Goal: Task Accomplishment & Management: Manage account settings

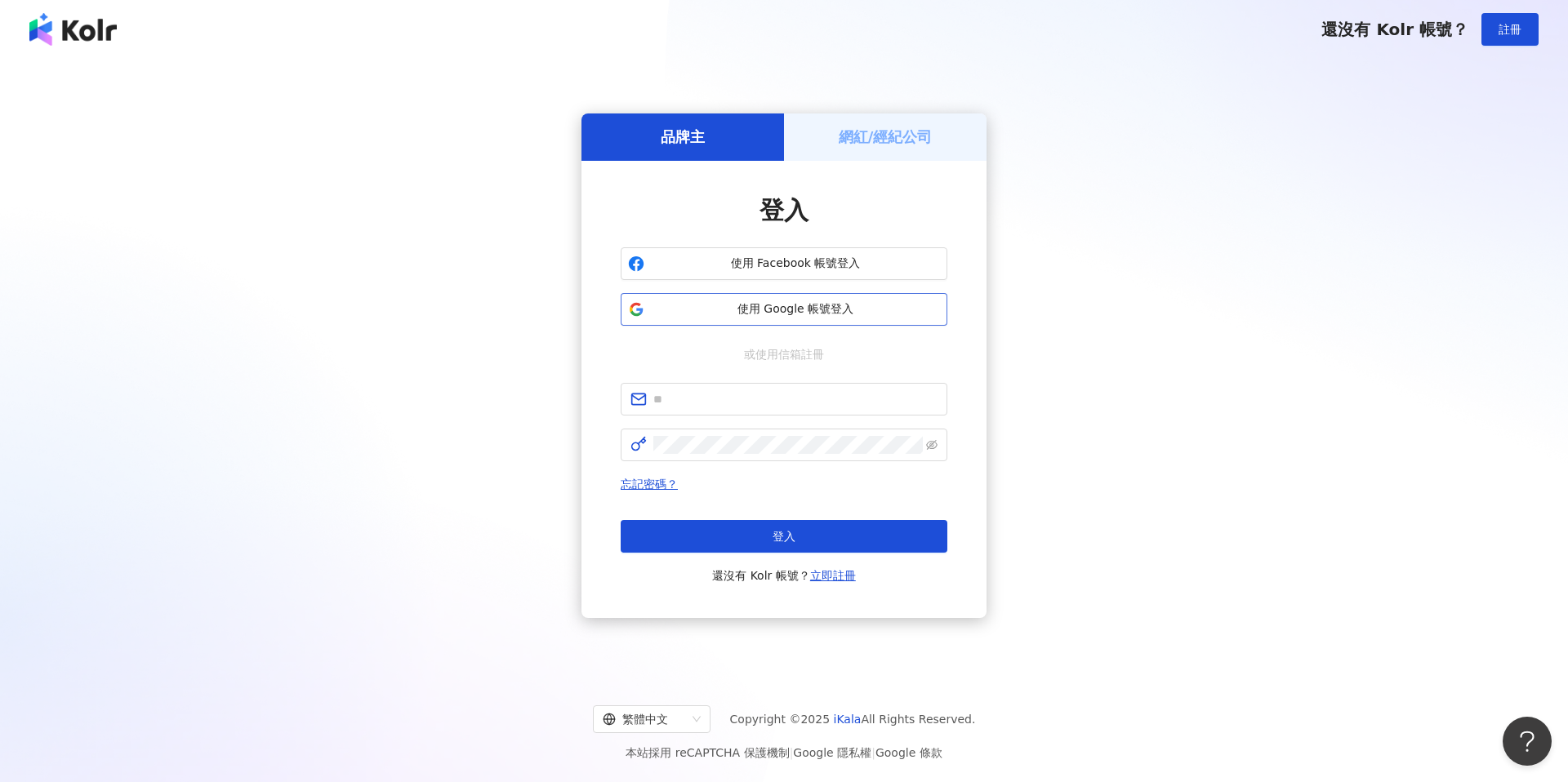
click at [861, 306] on span "使用 Google 帳號登入" at bounding box center [795, 310] width 289 height 17
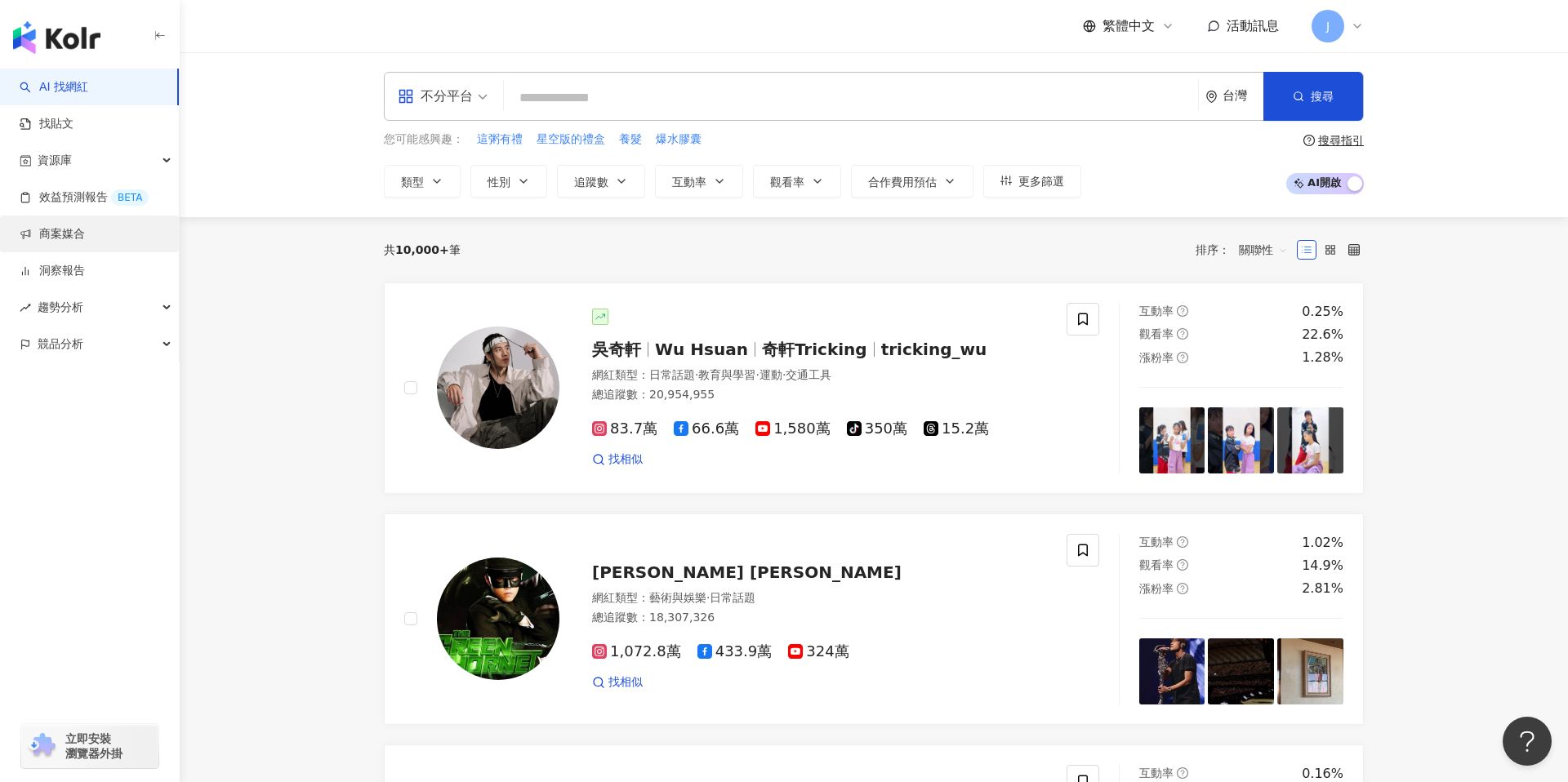
click at [85, 237] on link "商案媒合" at bounding box center [52, 235] width 65 height 17
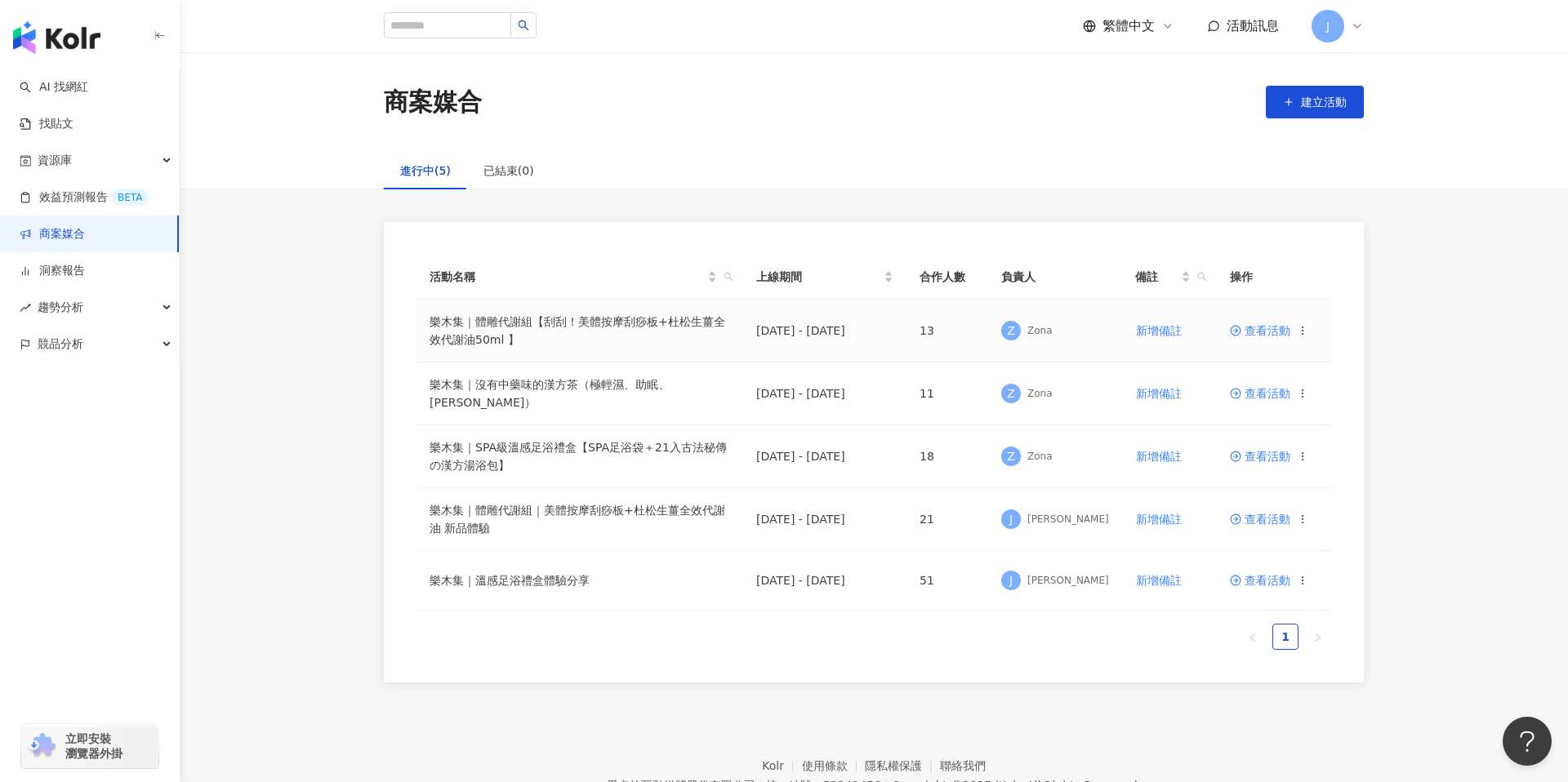
click at [1260, 326] on span "查看活動" at bounding box center [1260, 331] width 61 height 12
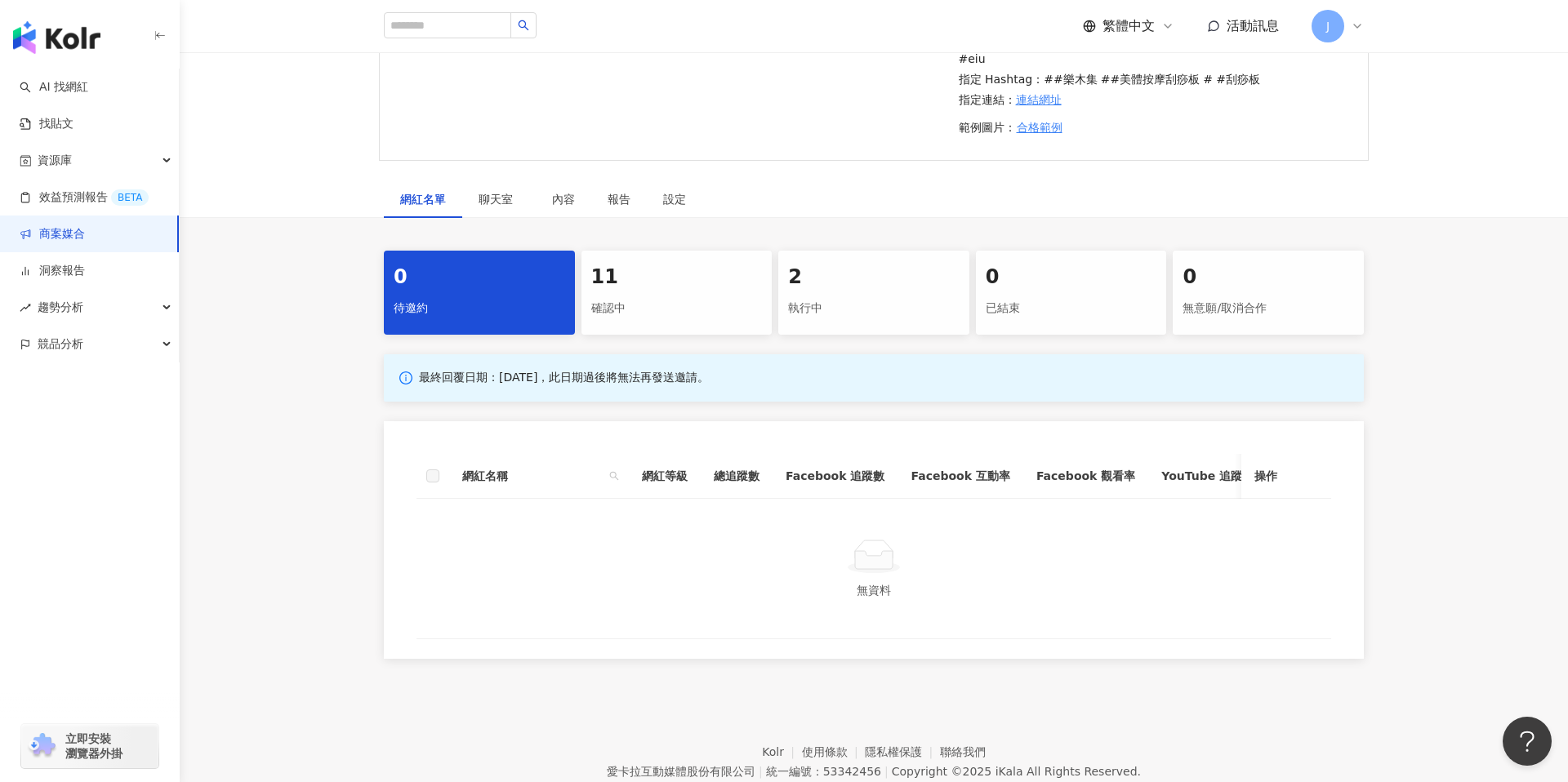
scroll to position [623, 0]
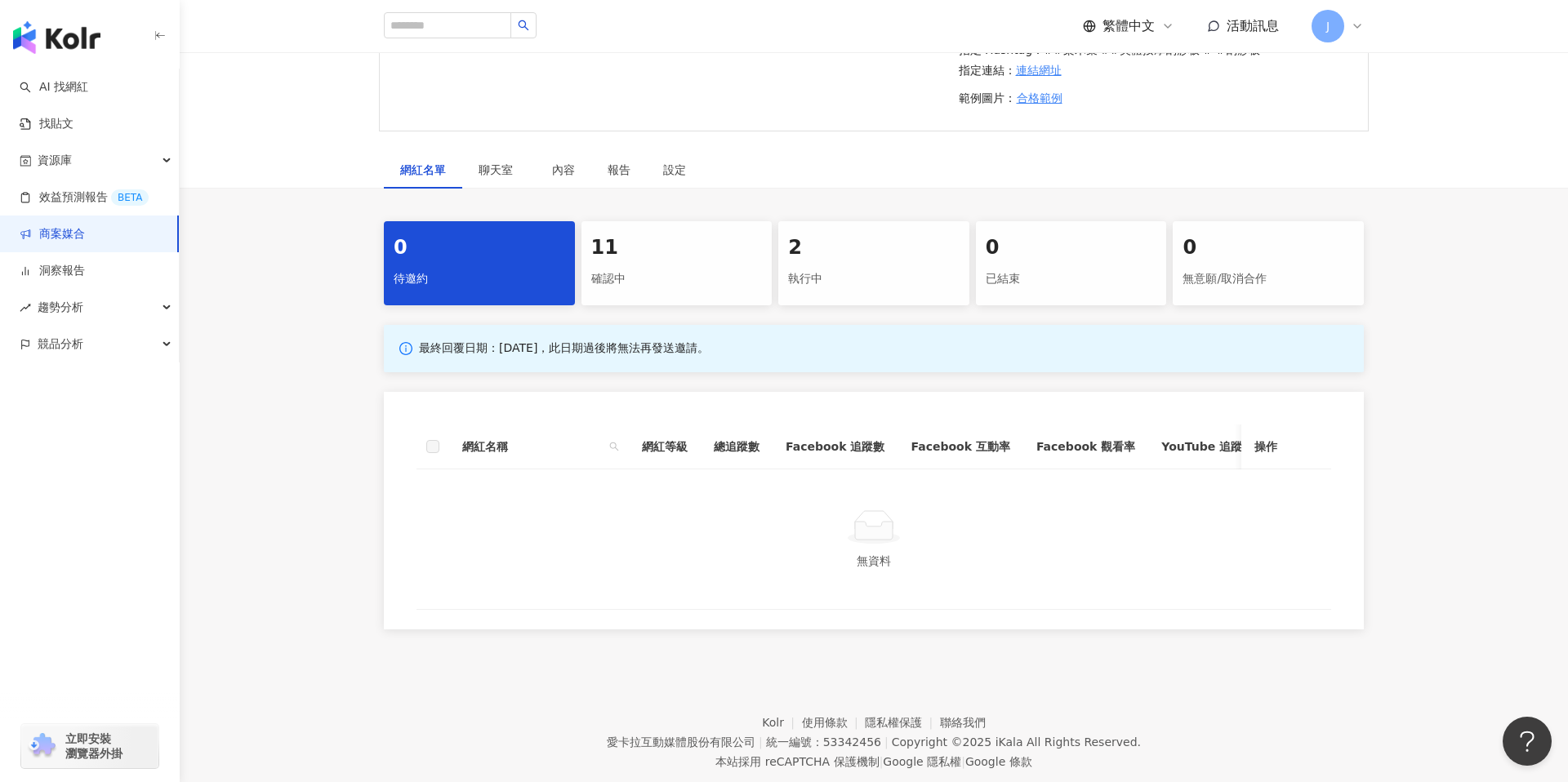
click at [630, 306] on div "11 確認中" at bounding box center [677, 263] width 191 height 84
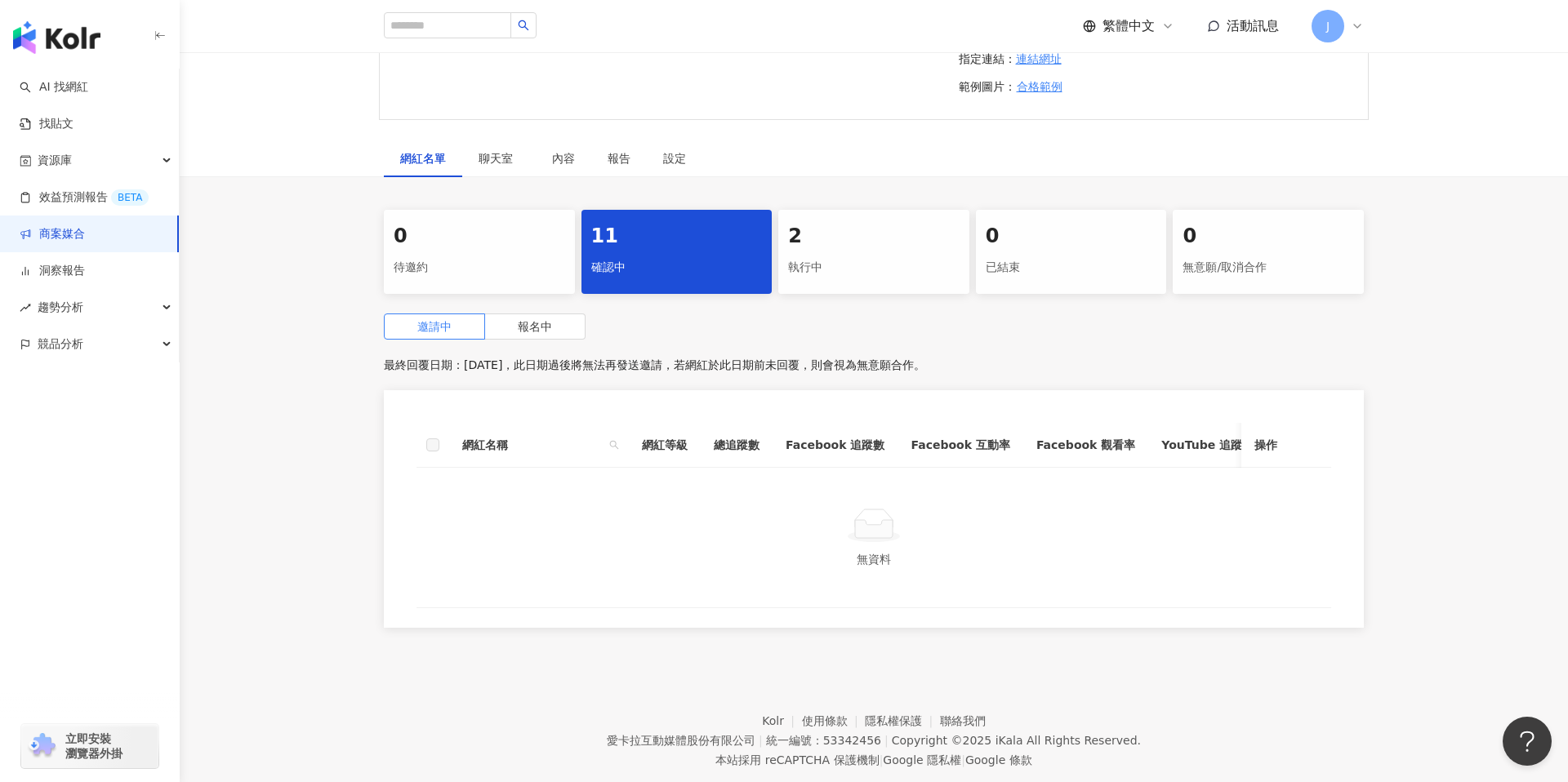
scroll to position [636, 0]
click at [559, 338] on label "報名中" at bounding box center [535, 324] width 101 height 26
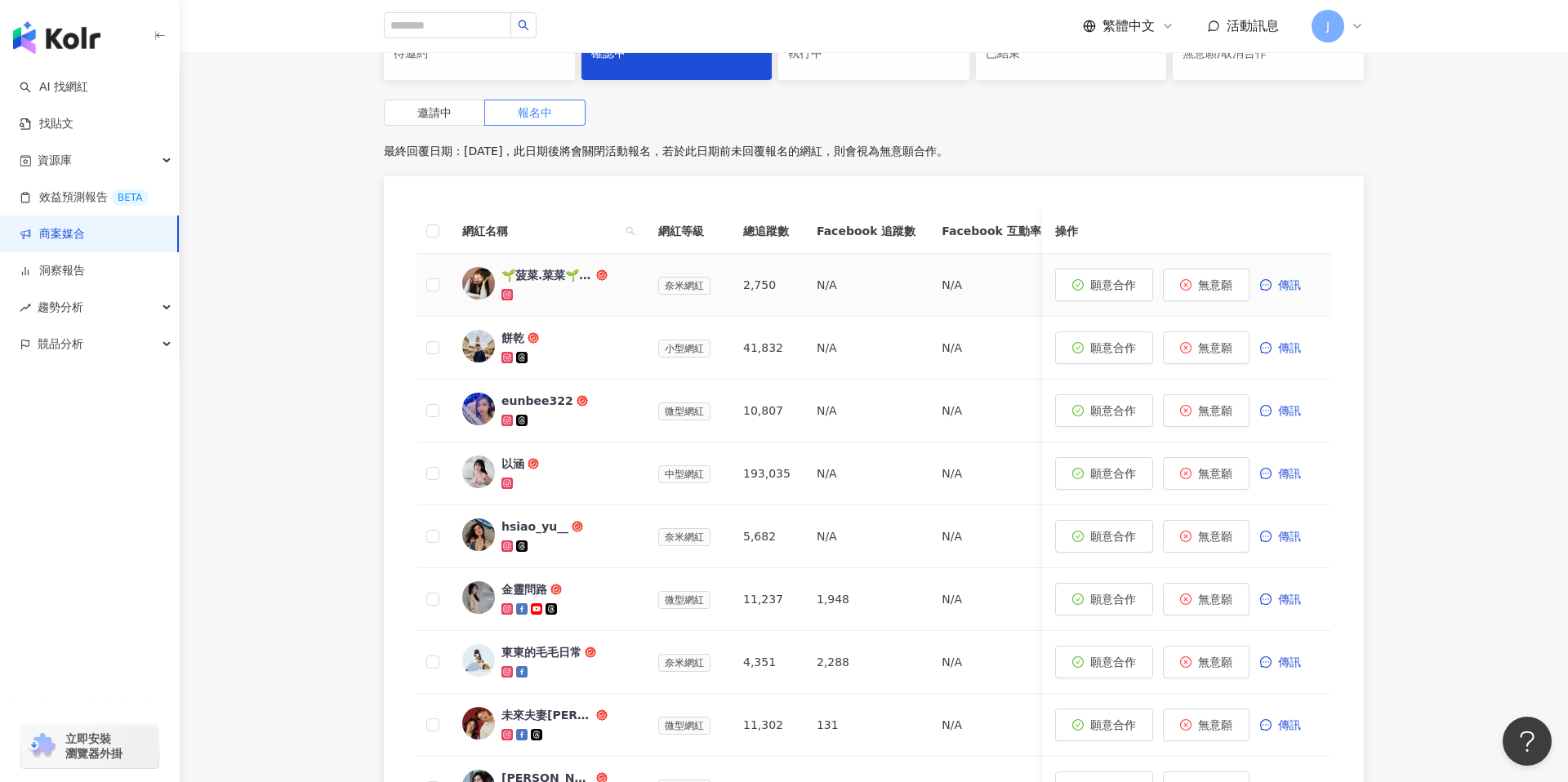
scroll to position [857, 0]
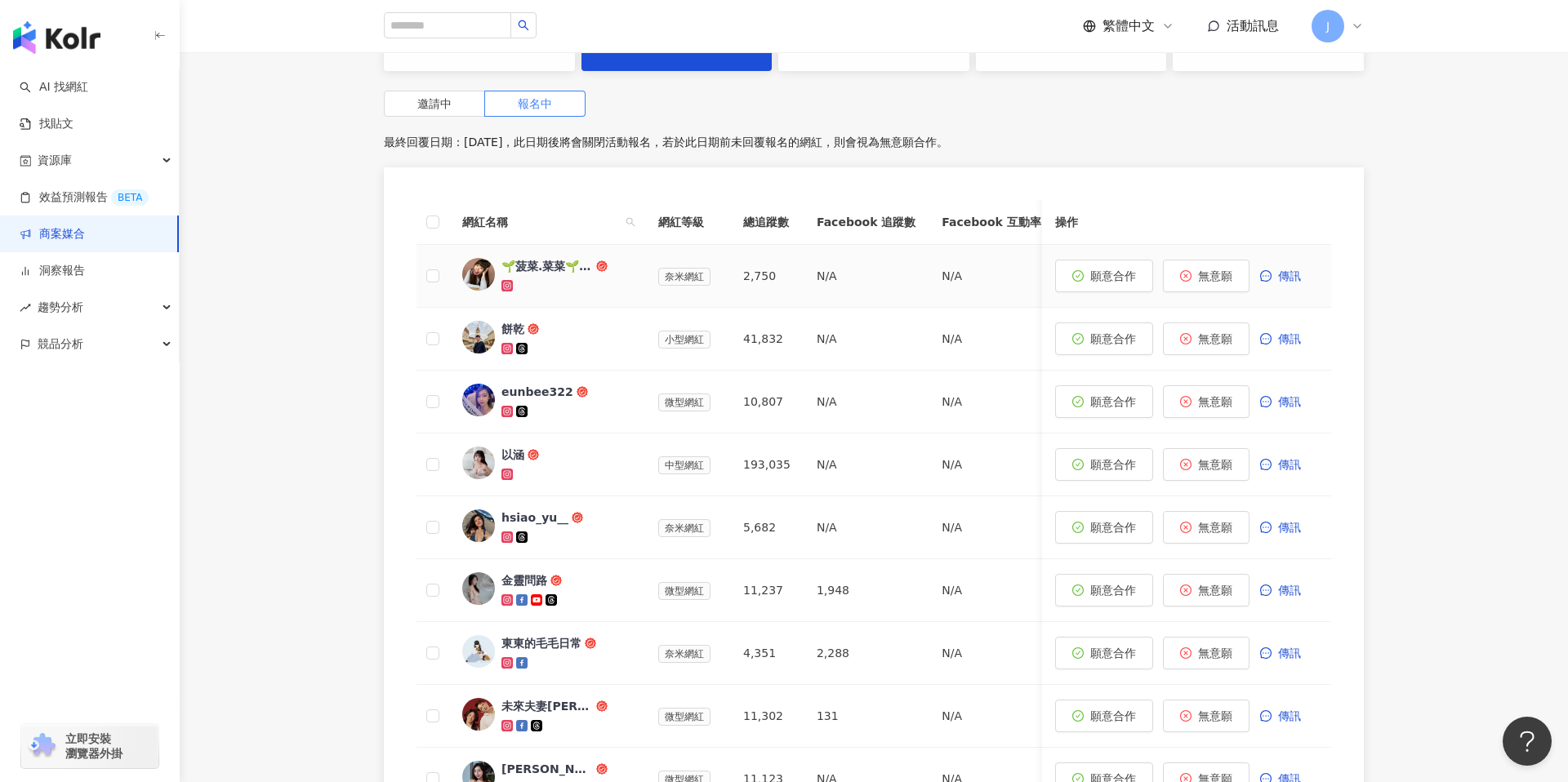
click at [509, 288] on icon at bounding box center [507, 285] width 6 height 6
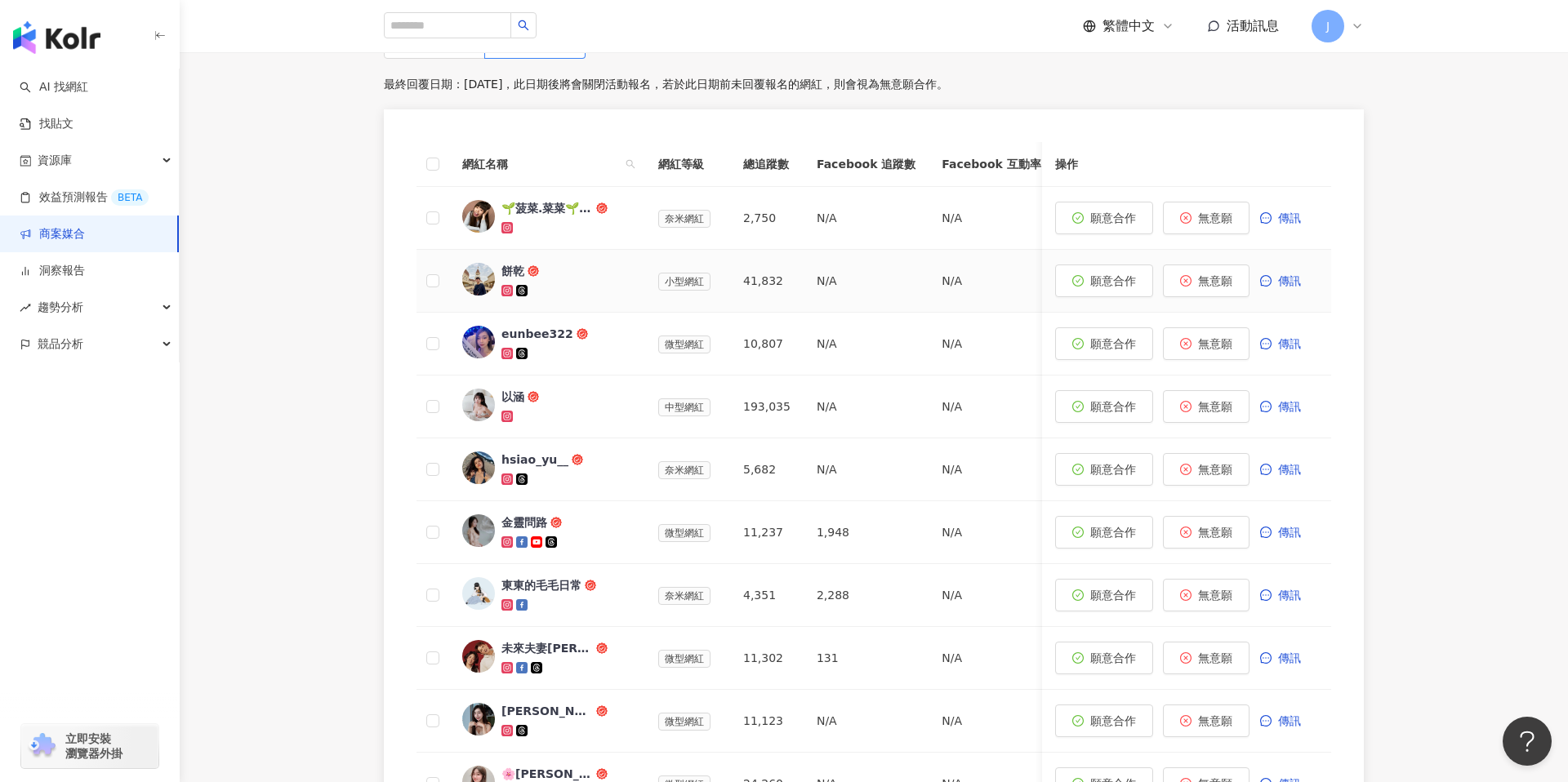
scroll to position [920, 0]
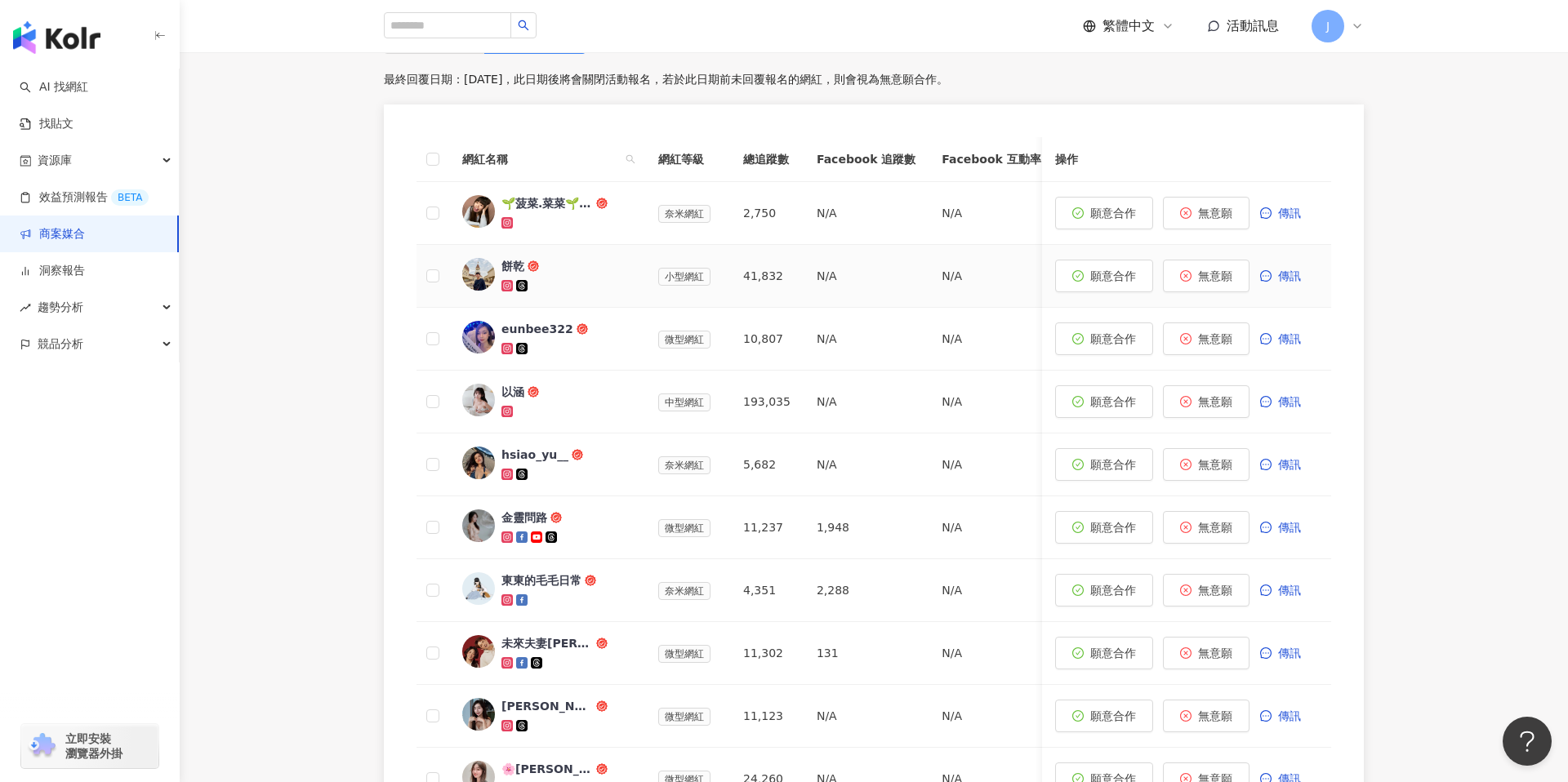
click at [506, 291] on icon at bounding box center [507, 286] width 9 height 9
click at [505, 351] on icon at bounding box center [507, 348] width 6 height 6
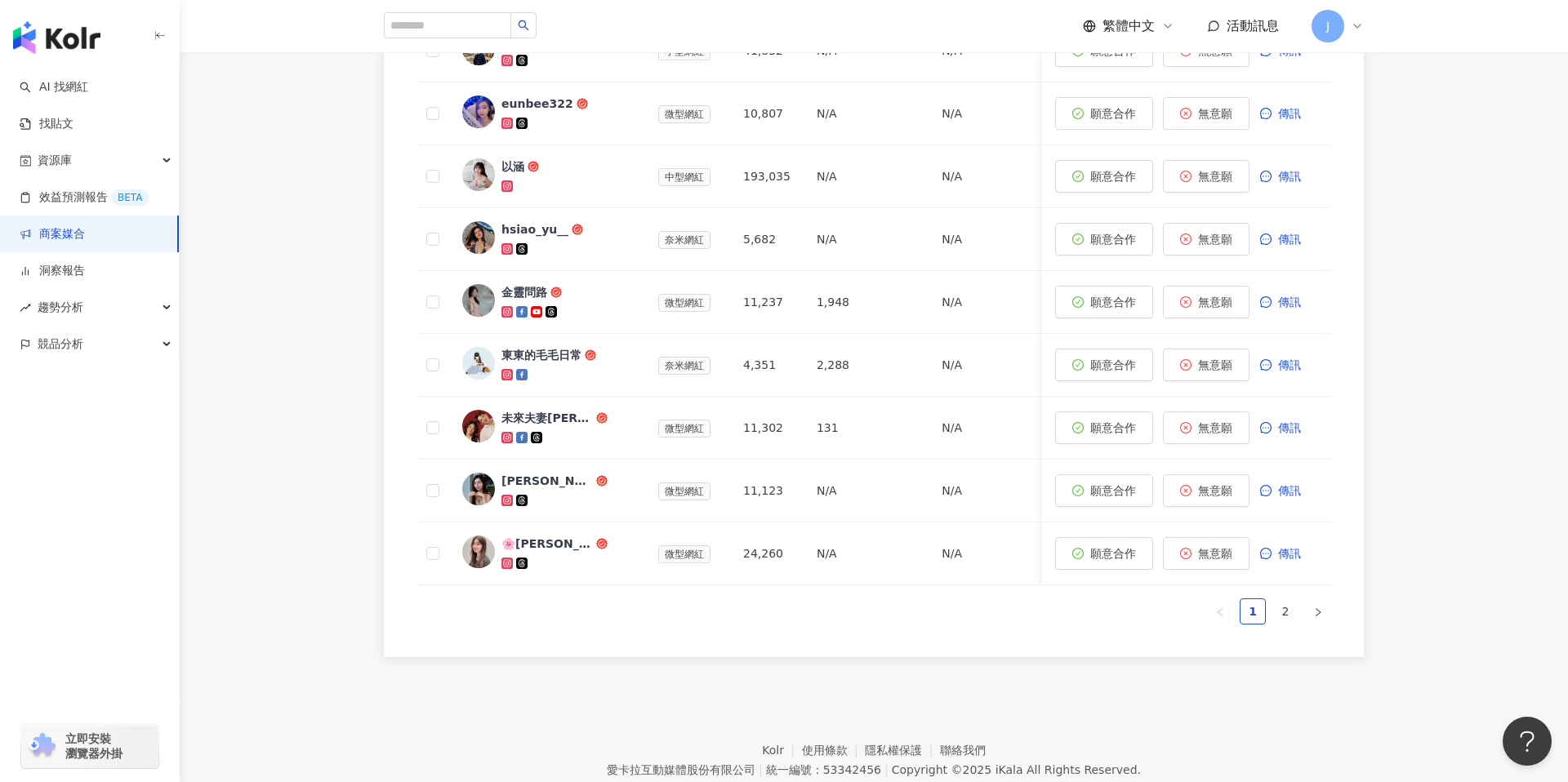
scroll to position [1302, 0]
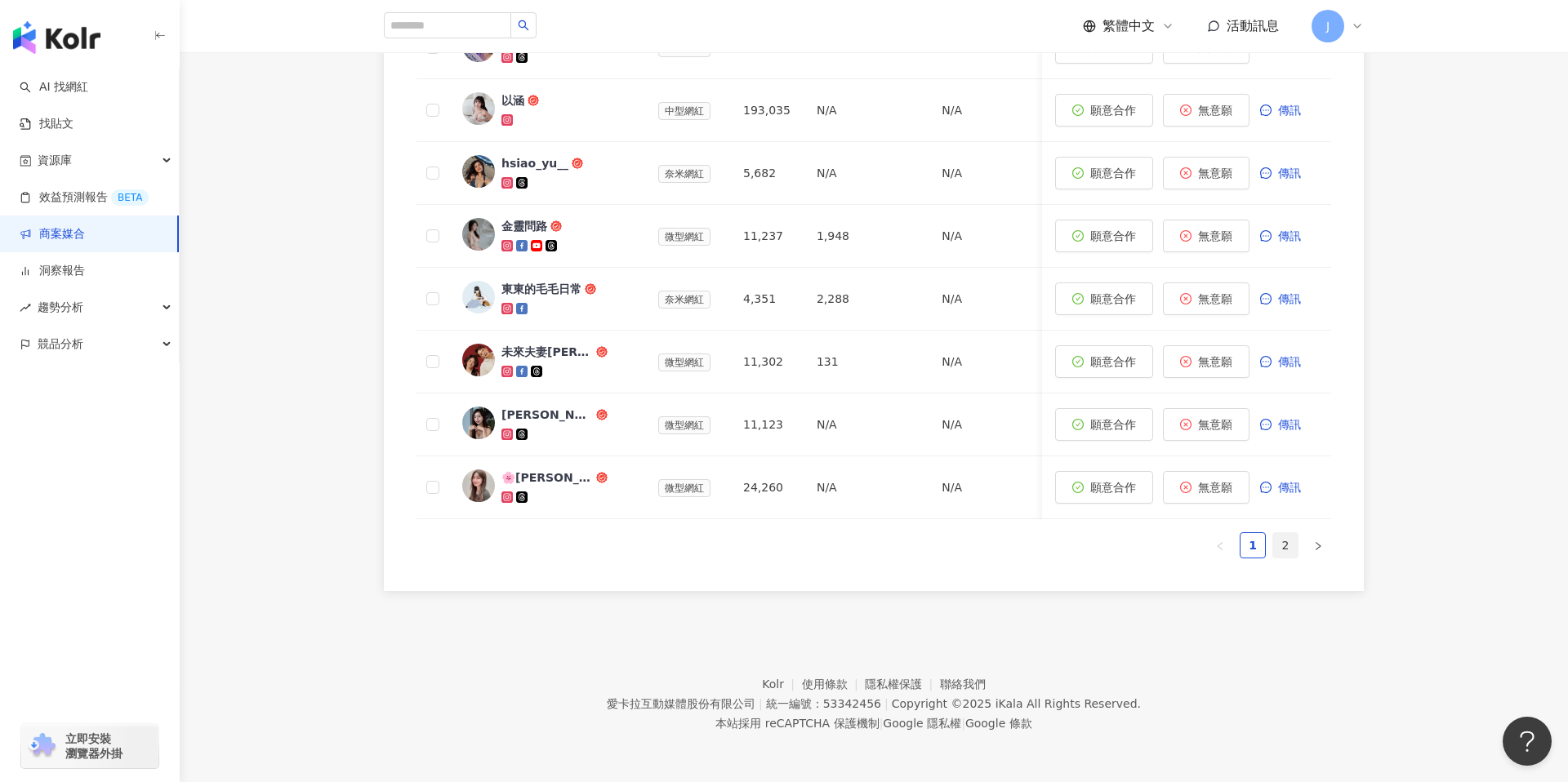
click at [1286, 540] on link "2" at bounding box center [1285, 545] width 24 height 24
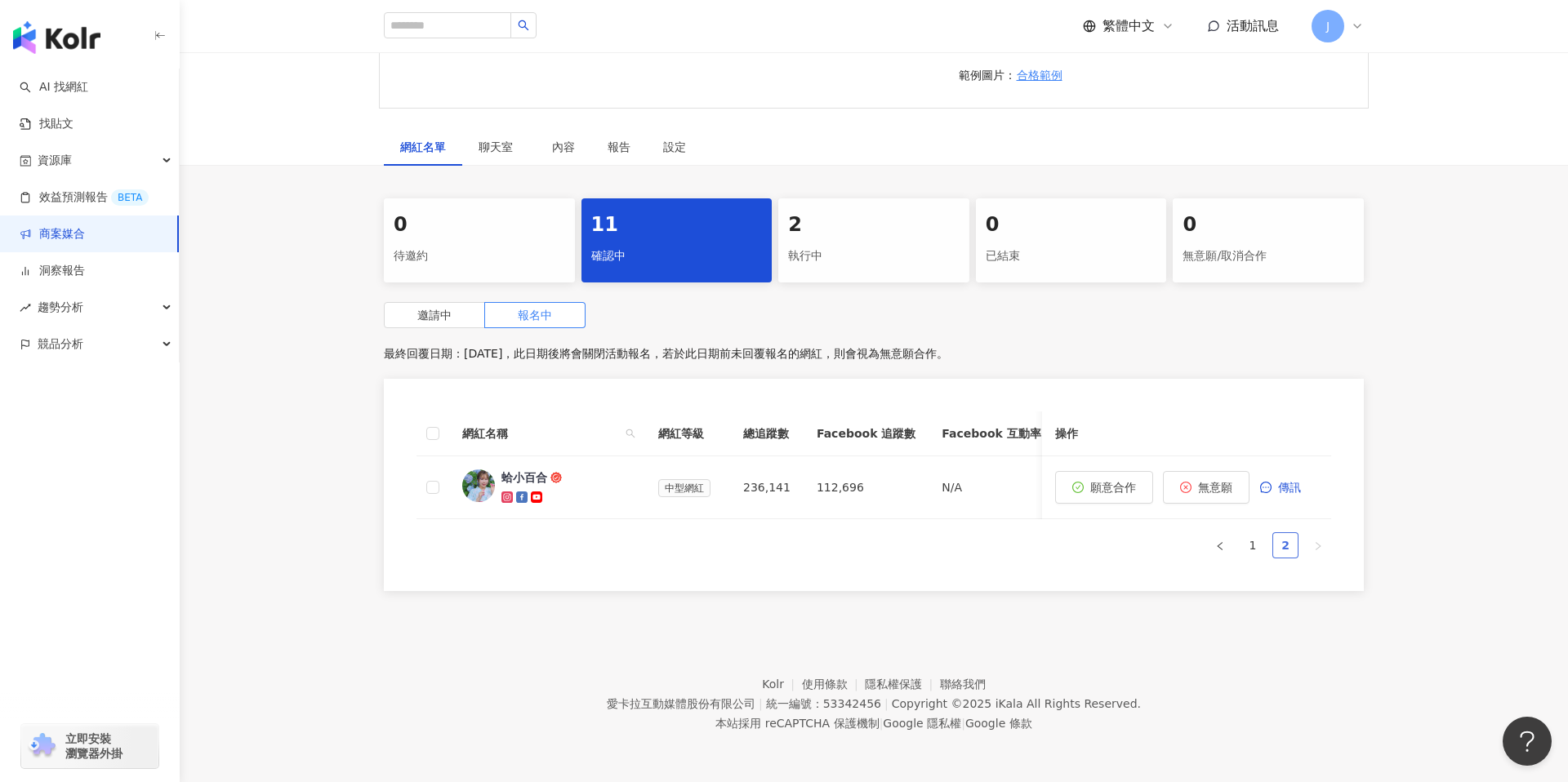
scroll to position [735, 0]
click at [1247, 554] on link "1" at bounding box center [1252, 545] width 24 height 24
